Goal: Check status: Check status

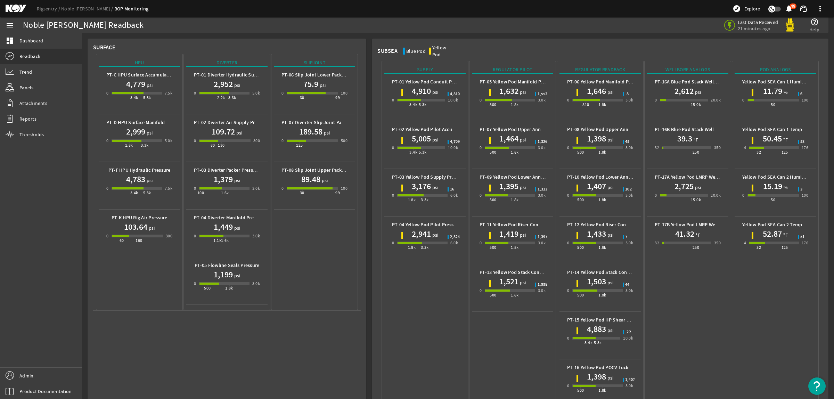
click at [15, 9] on mat-icon at bounding box center [21, 9] width 31 height 8
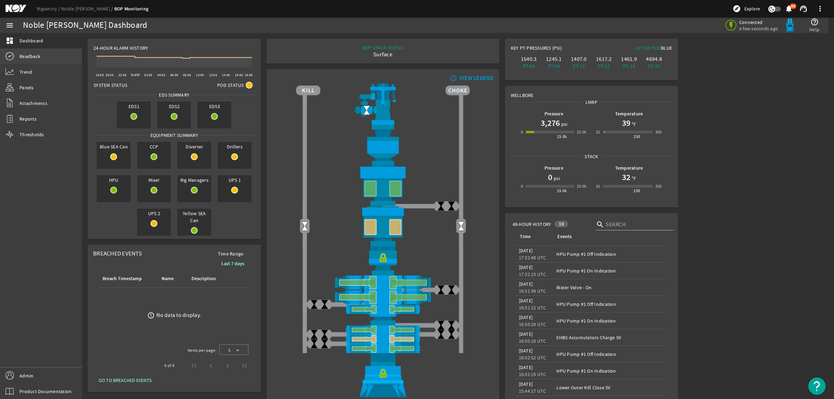
click at [23, 56] on span "Readback" at bounding box center [29, 56] width 21 height 7
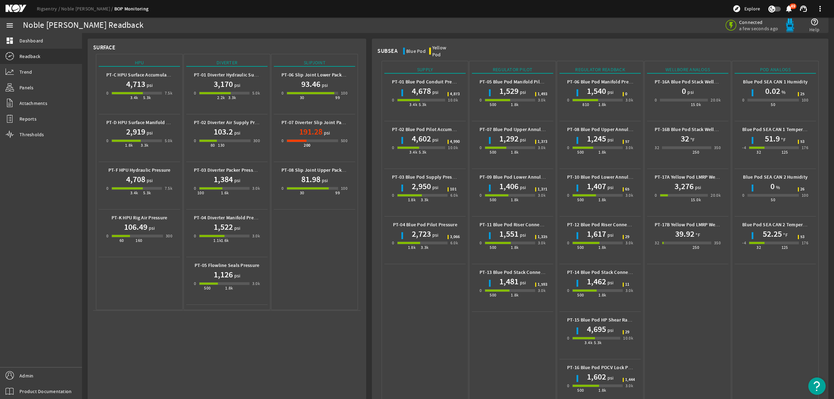
click at [13, 6] on mat-icon at bounding box center [21, 9] width 31 height 8
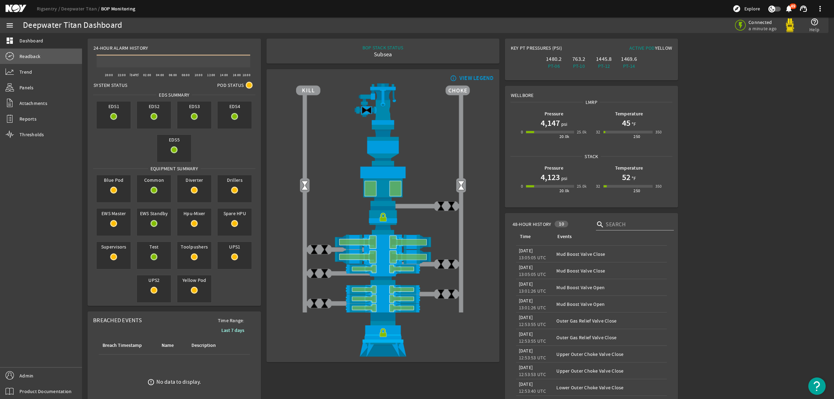
click at [41, 54] on link "Readback" at bounding box center [41, 56] width 82 height 15
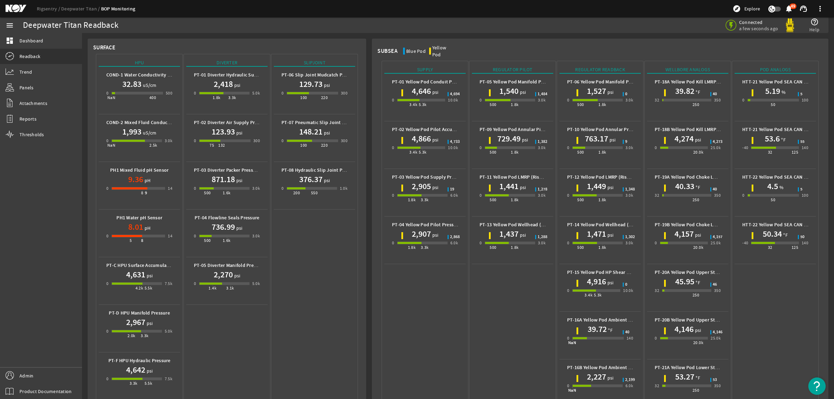
click at [8, 9] on mat-icon at bounding box center [21, 9] width 31 height 8
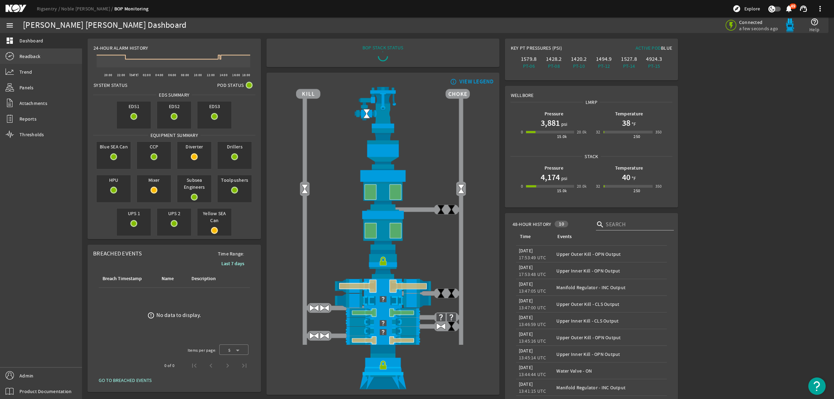
click at [29, 57] on span "Readback" at bounding box center [29, 56] width 21 height 7
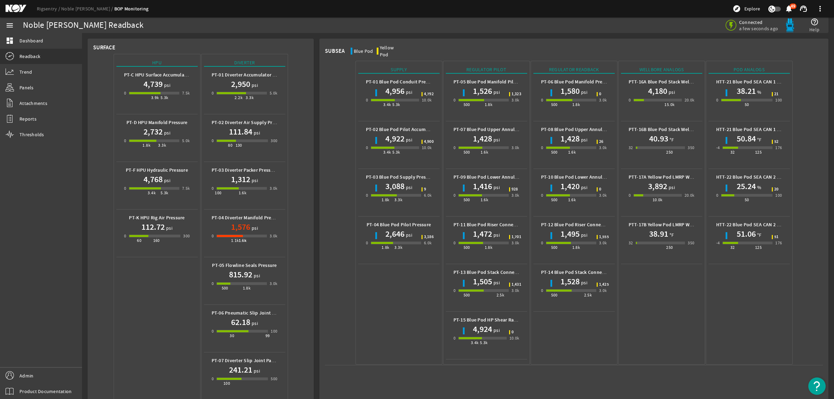
click at [737, 86] on h1 "38.21" at bounding box center [746, 91] width 19 height 11
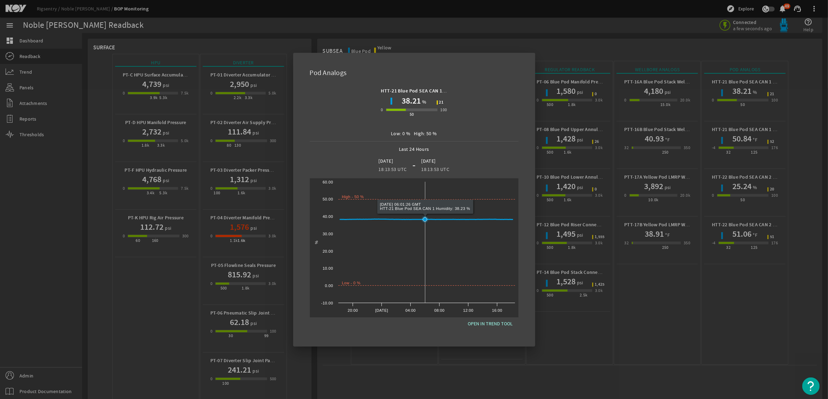
click at [424, 249] on rect at bounding box center [426, 242] width 177 height 121
click at [491, 322] on span "OPEN IN TREND TOOL" at bounding box center [490, 323] width 45 height 8
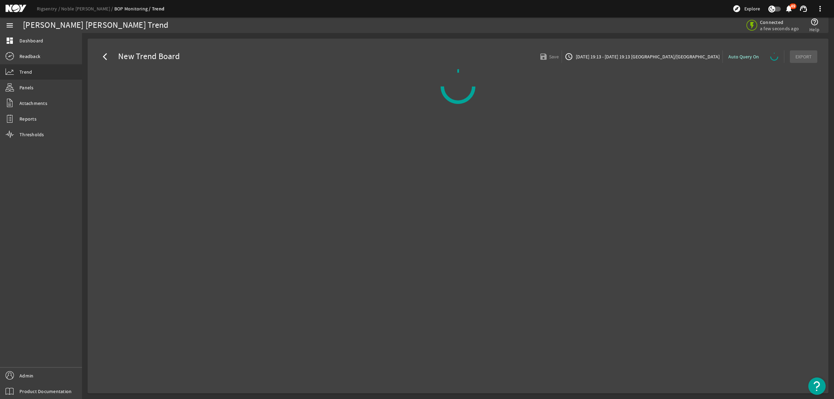
select select "ALL"
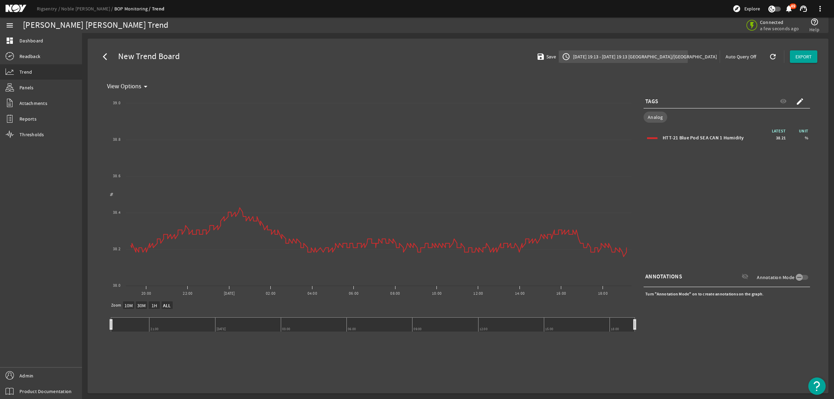
click at [662, 56] on span "09/26/2025 19:13 - 09/27/2025 19:13 Europe/London" at bounding box center [644, 56] width 145 height 7
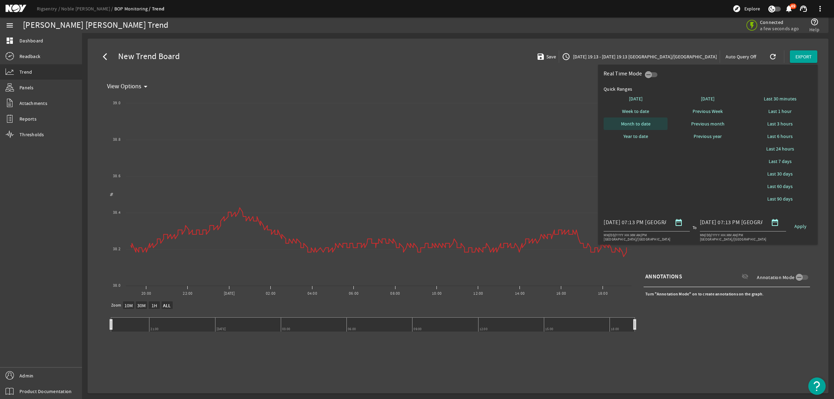
click at [647, 125] on span "Month to date" at bounding box center [636, 123] width 30 height 7
select select "10M"
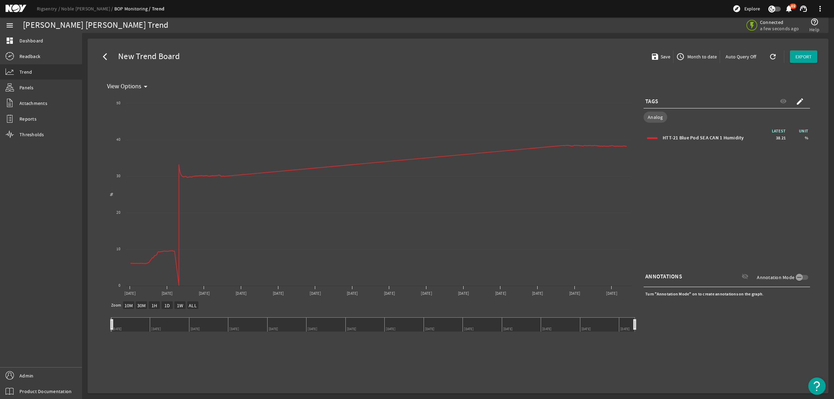
click at [14, 7] on mat-icon at bounding box center [21, 9] width 31 height 8
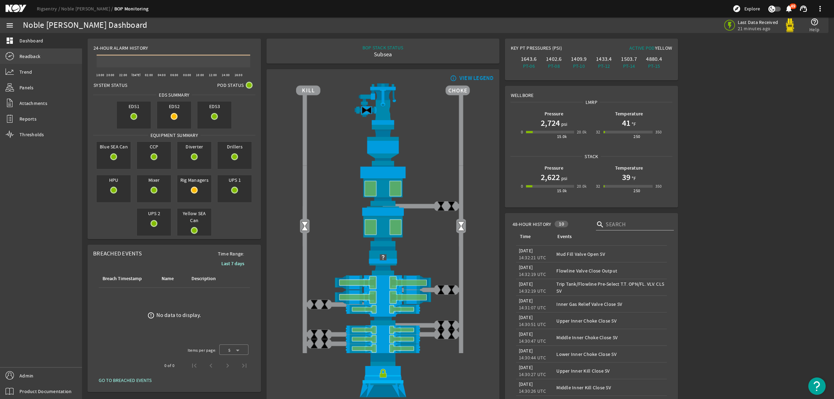
click at [27, 60] on link "Readback" at bounding box center [41, 56] width 82 height 15
